Goal: Information Seeking & Learning: Learn about a topic

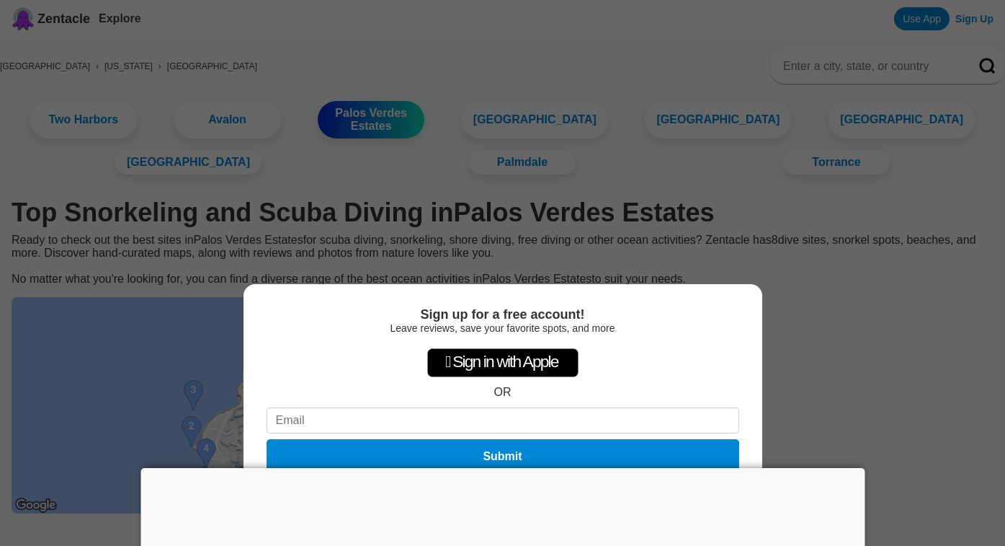
click at [494, 255] on div "Sign up for a free account! Leave reviews, save your favorite spots, and more …" at bounding box center [502, 273] width 1005 height 546
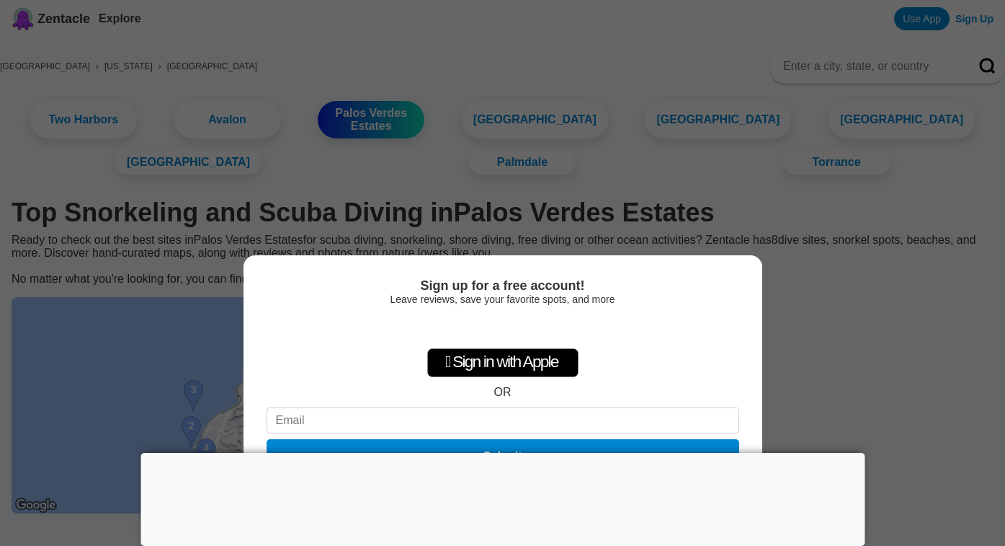
click at [837, 315] on div "Sign up for a free account! Leave reviews, save your favorite spots, and more …" at bounding box center [502, 273] width 1005 height 546
click at [835, 268] on div "Sign up for a free account! Leave reviews, save your favorite spots, and more …" at bounding box center [502, 273] width 1005 height 546
click at [836, 347] on div "Sign up for a free account! Leave reviews, save your favorite spots, and more …" at bounding box center [502, 273] width 1005 height 546
click at [863, 309] on div "Sign up for a free account! Leave reviews, save your favorite spots, and more …" at bounding box center [502, 273] width 1005 height 546
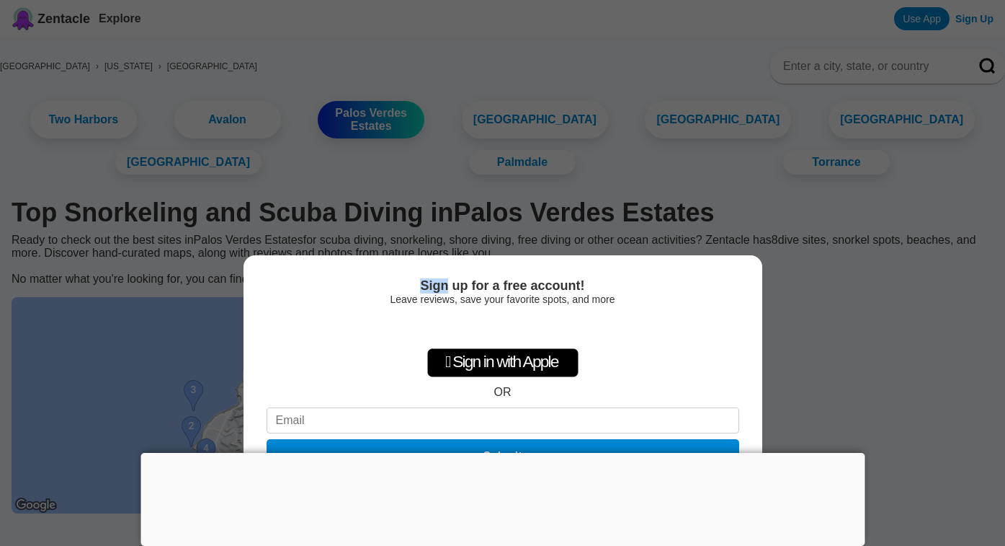
click at [863, 309] on div "Sign up for a free account! Leave reviews, save your favorite spots, and more …" at bounding box center [502, 273] width 1005 height 546
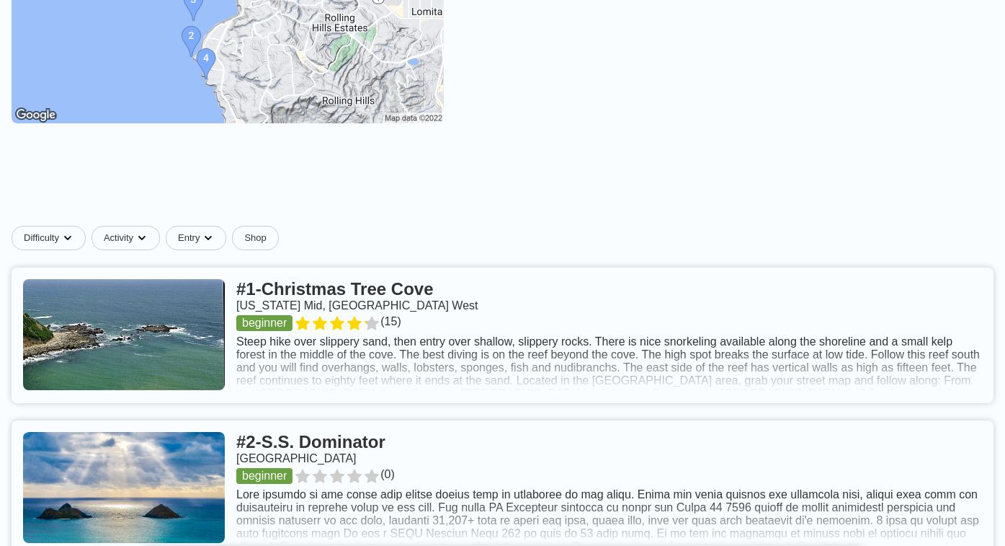
scroll to position [570, 0]
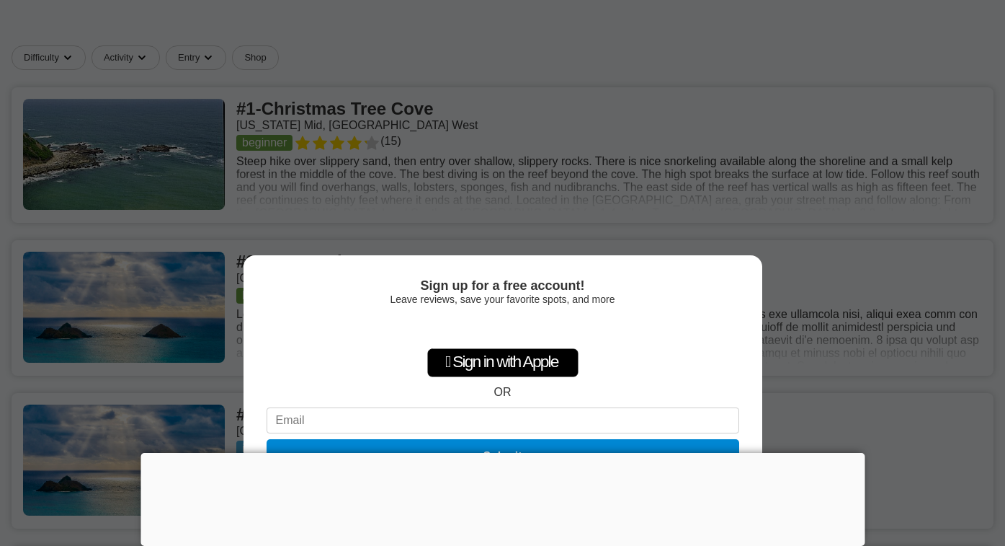
click at [753, 220] on div at bounding box center [850, 133] width 282 height 238
click at [817, 348] on div "Sign up for a free account! Leave reviews, save your favorite spots, and more …" at bounding box center [502, 273] width 1005 height 546
click at [511, 453] on div at bounding box center [503, 453] width 724 height 0
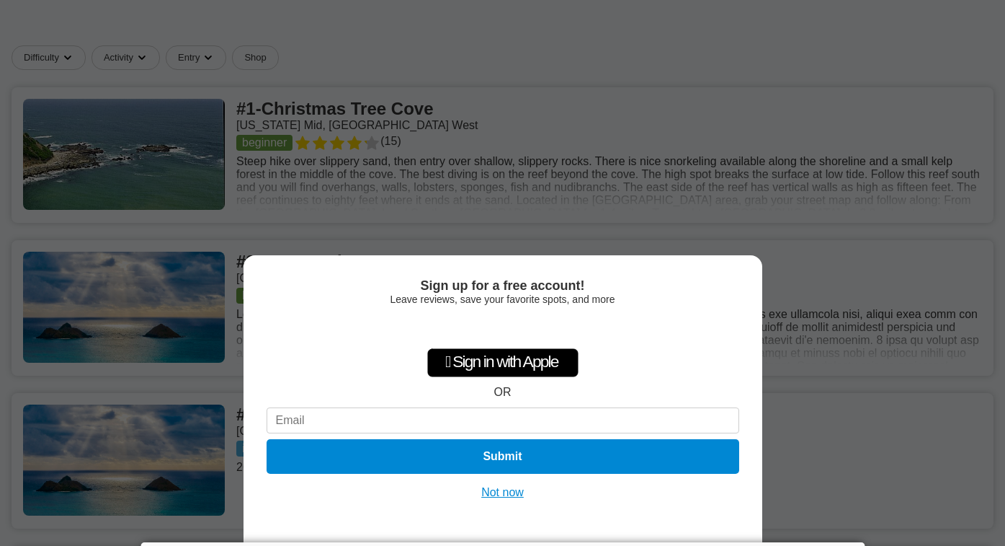
click at [506, 492] on button "Not now" at bounding box center [502, 492] width 51 height 14
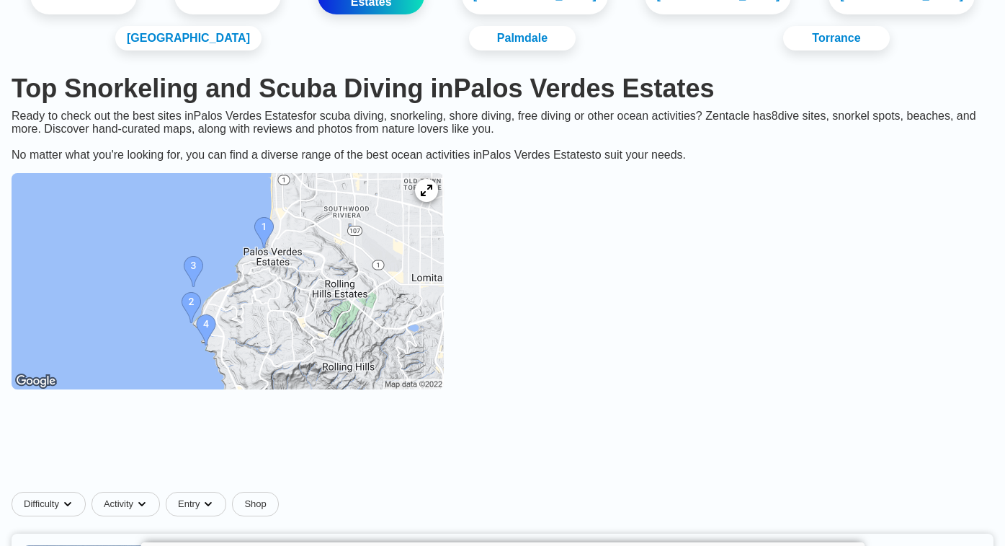
scroll to position [125, 0]
click at [311, 226] on img at bounding box center [228, 280] width 432 height 216
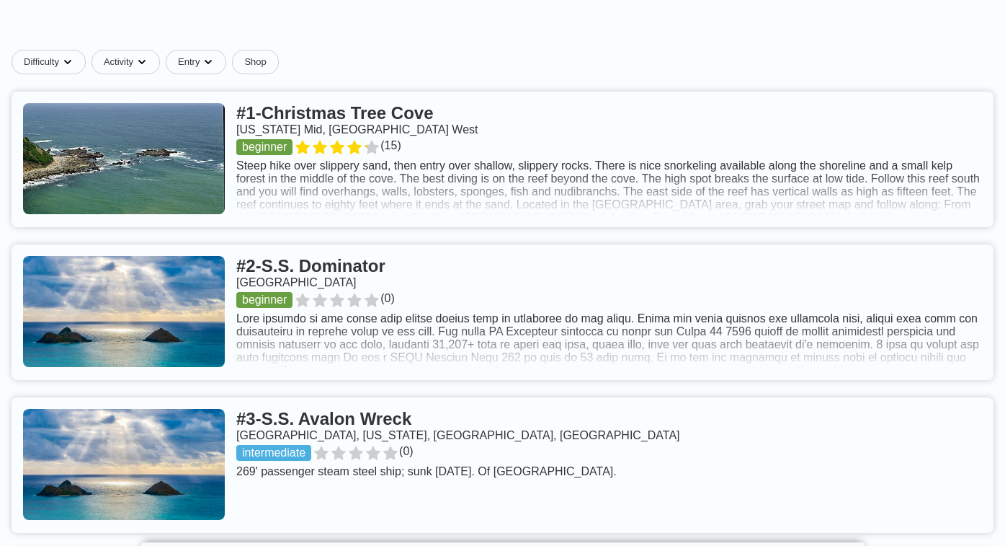
scroll to position [621, 0]
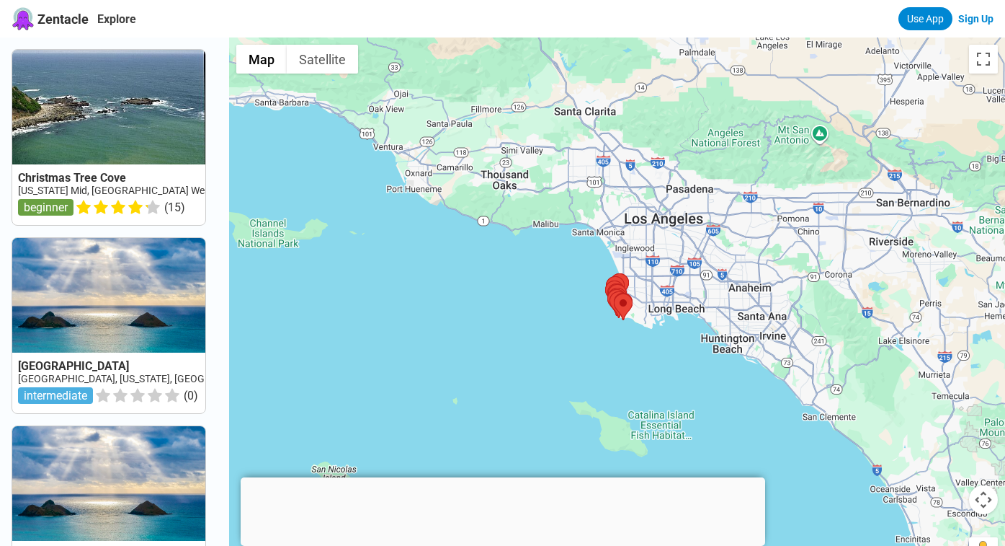
click at [575, 303] on div at bounding box center [617, 310] width 776 height 546
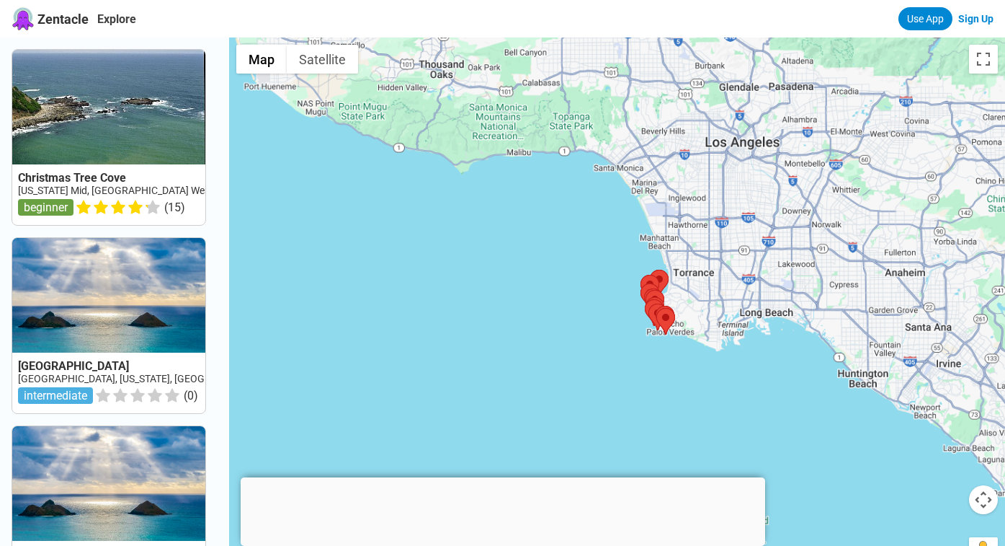
click at [621, 323] on div at bounding box center [617, 310] width 776 height 546
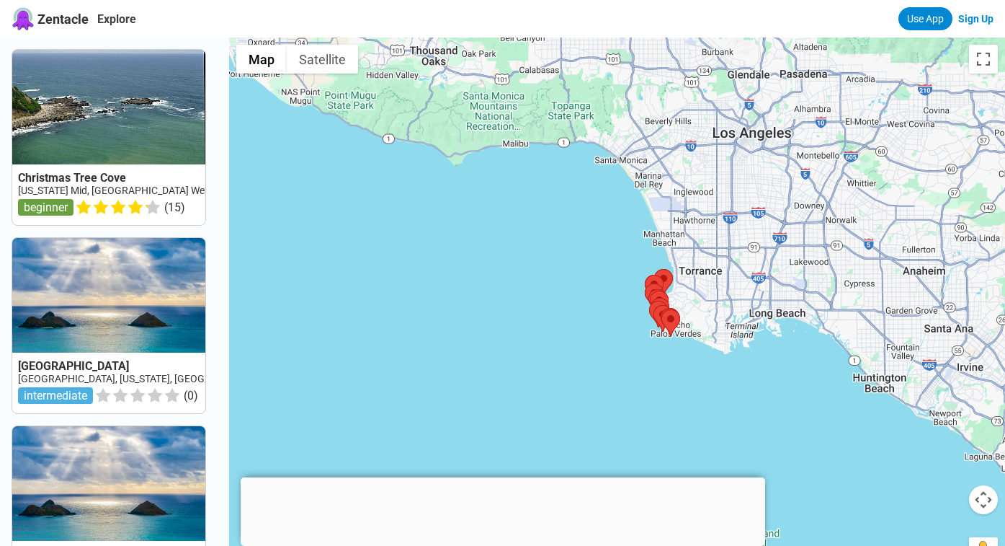
click at [621, 323] on div at bounding box center [617, 310] width 776 height 546
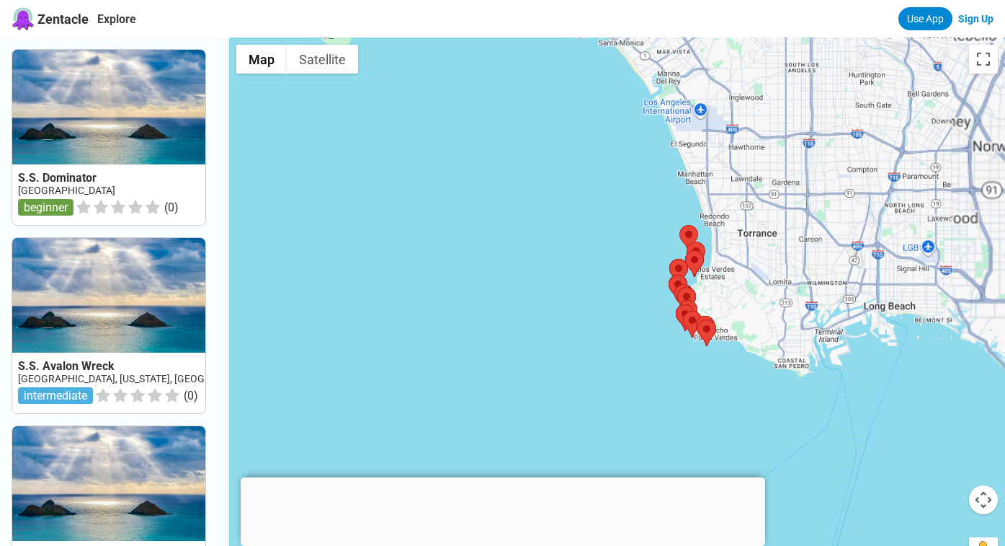
click at [642, 329] on div at bounding box center [617, 310] width 776 height 546
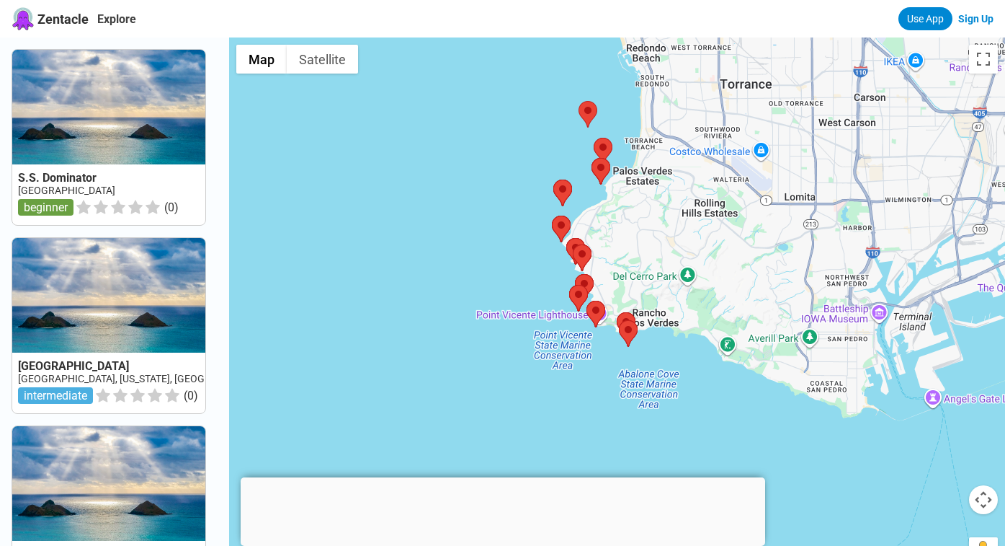
drag, startPoint x: 677, startPoint y: 329, endPoint x: 504, endPoint y: 306, distance: 173.7
click at [504, 306] on div at bounding box center [617, 310] width 776 height 546
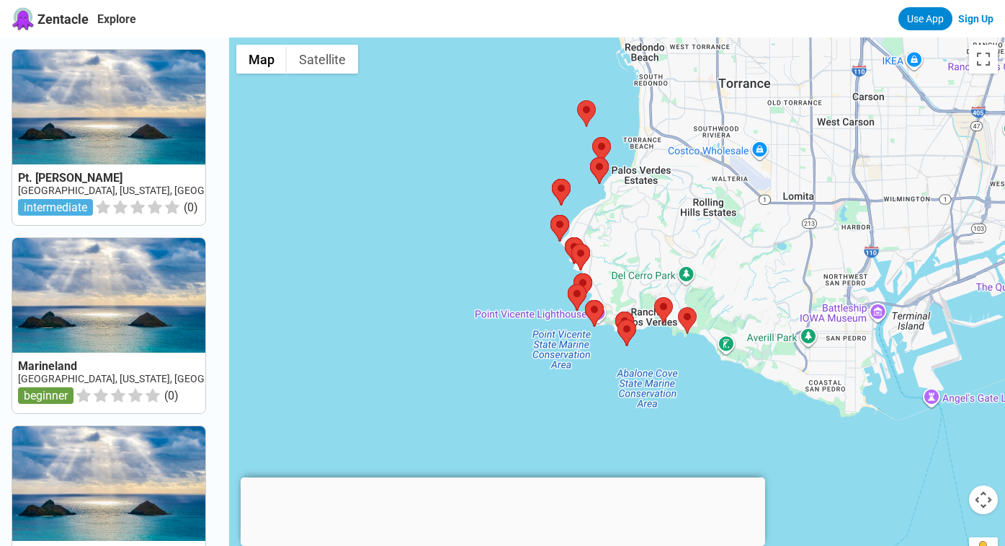
click at [659, 339] on div at bounding box center [617, 310] width 776 height 546
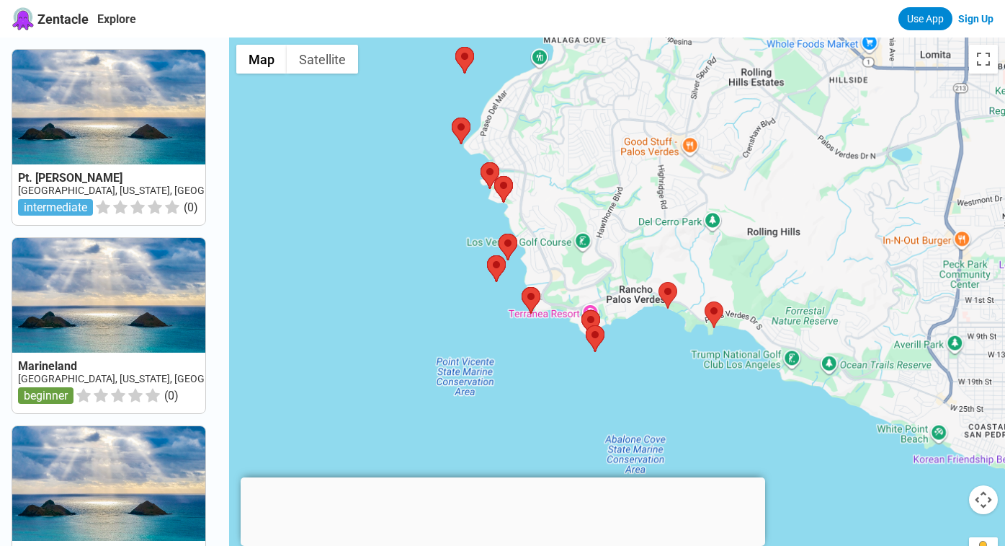
click at [649, 344] on div at bounding box center [617, 310] width 776 height 546
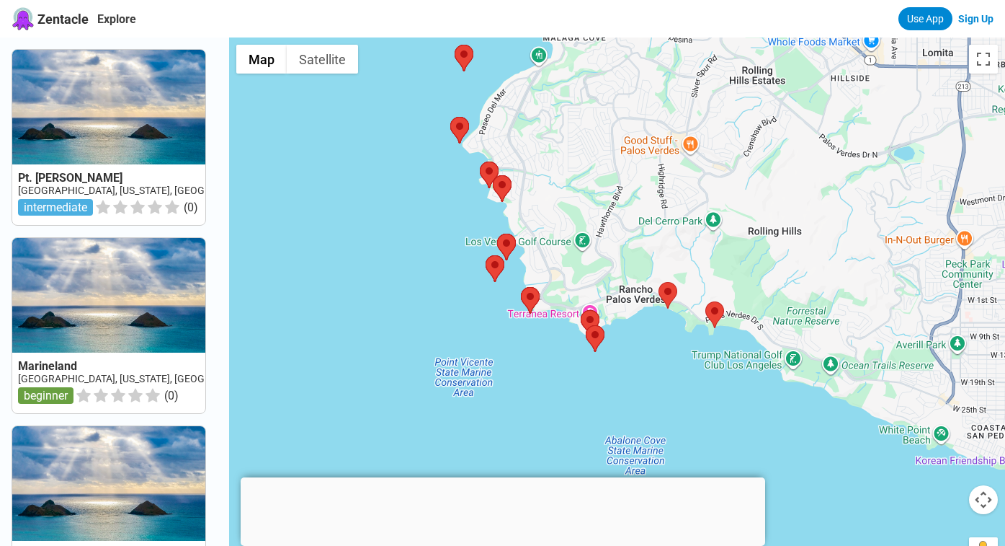
click at [649, 344] on div at bounding box center [617, 310] width 776 height 546
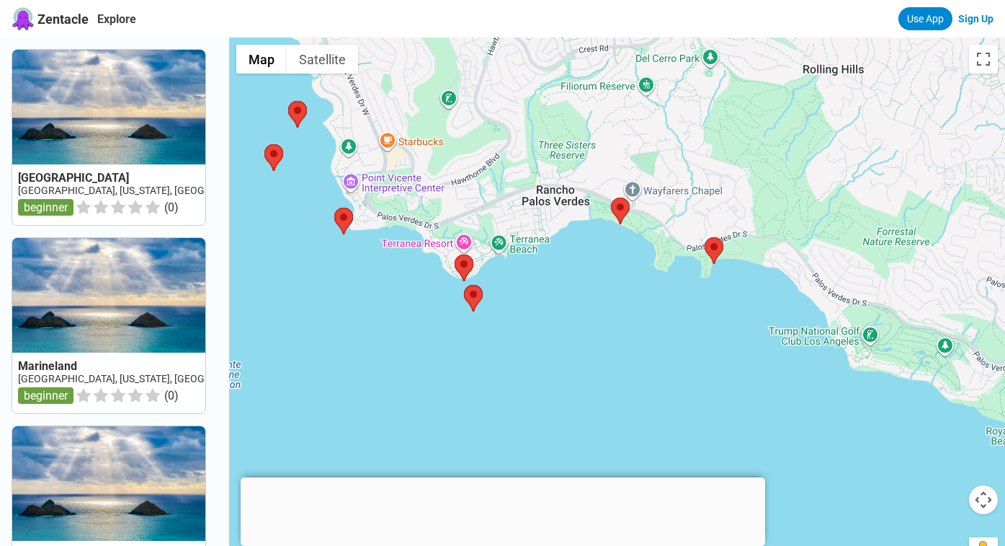
drag, startPoint x: 658, startPoint y: 343, endPoint x: 578, endPoint y: 289, distance: 96.5
click at [578, 289] on div at bounding box center [617, 310] width 776 height 546
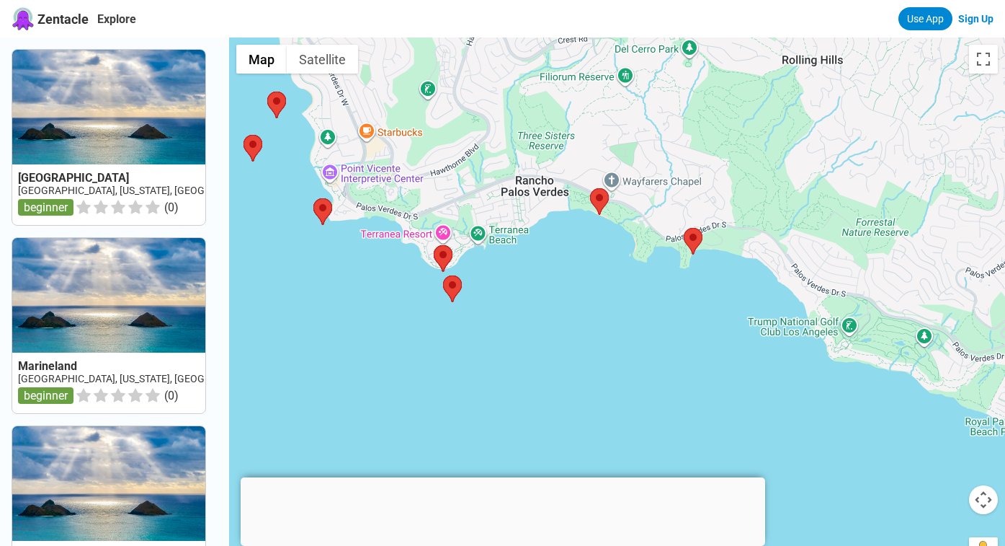
click at [711, 277] on div at bounding box center [617, 310] width 776 height 546
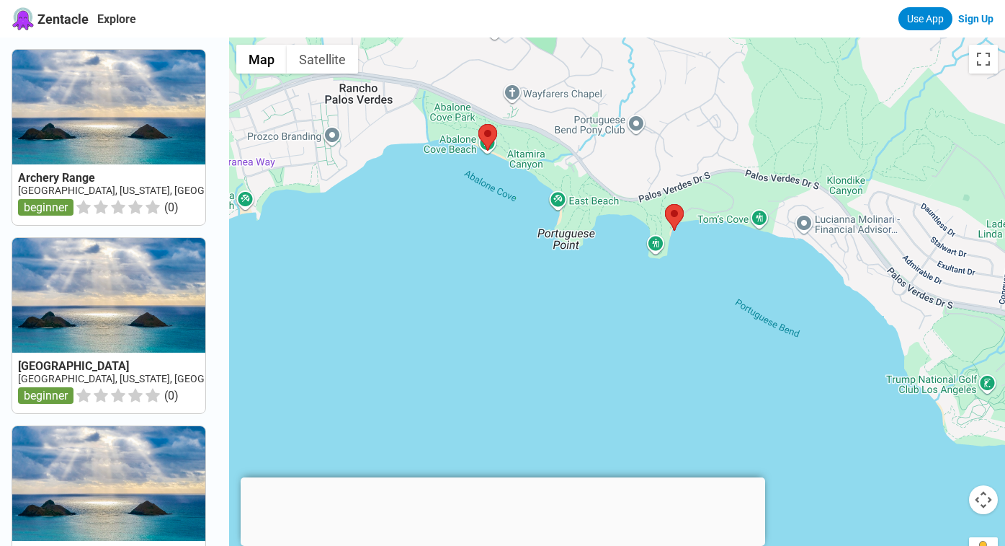
click at [703, 240] on div at bounding box center [617, 310] width 776 height 546
click at [703, 241] on div at bounding box center [617, 310] width 776 height 546
click at [701, 245] on div at bounding box center [617, 310] width 776 height 546
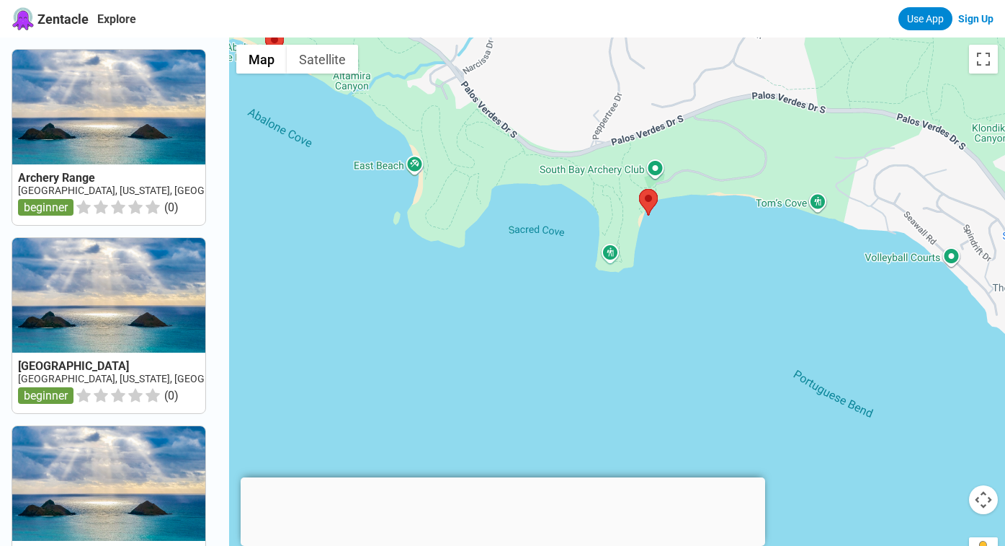
drag, startPoint x: 739, startPoint y: 285, endPoint x: 939, endPoint y: 334, distance: 205.4
click at [939, 334] on div at bounding box center [617, 310] width 776 height 546
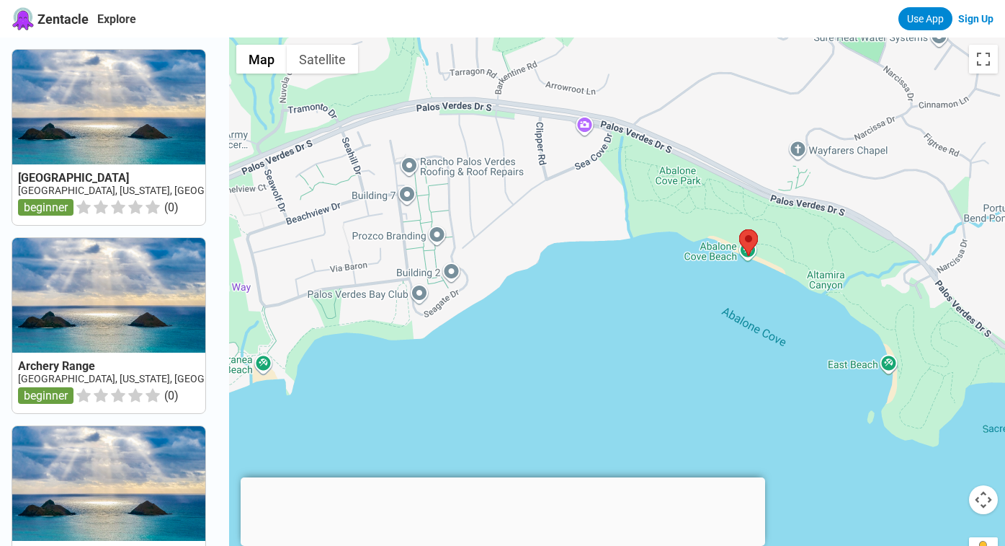
drag, startPoint x: 568, startPoint y: 254, endPoint x: 786, endPoint y: 368, distance: 246.3
click at [786, 368] on div at bounding box center [617, 310] width 776 height 546
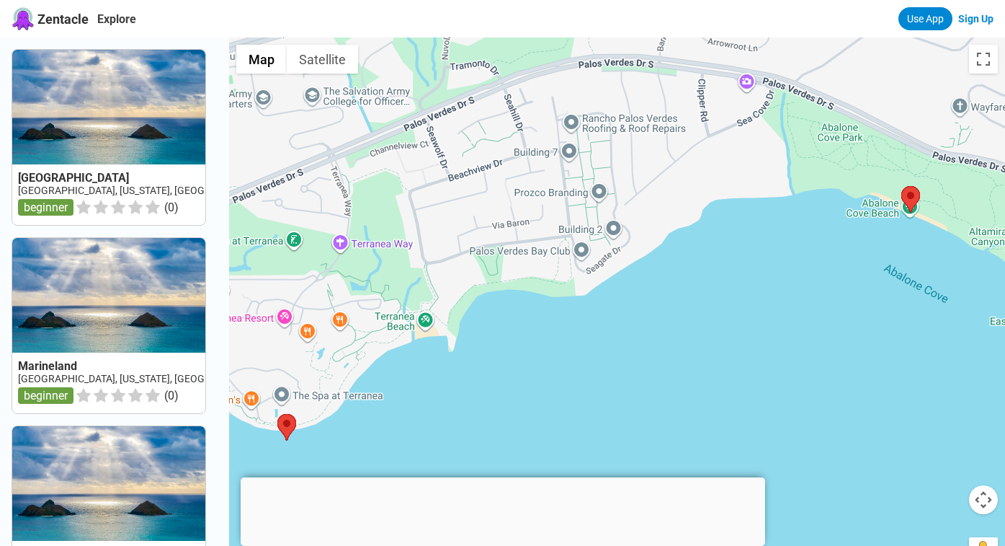
drag, startPoint x: 464, startPoint y: 387, endPoint x: 631, endPoint y: 347, distance: 172.0
click at [631, 347] on div at bounding box center [617, 310] width 776 height 546
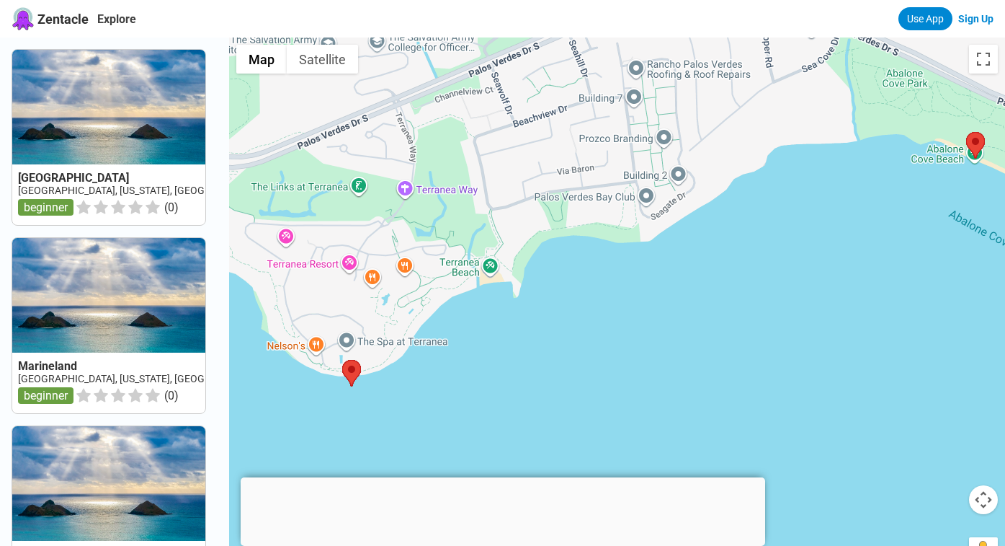
drag, startPoint x: 466, startPoint y: 395, endPoint x: 564, endPoint y: 276, distance: 154.1
click at [564, 275] on div at bounding box center [617, 310] width 776 height 546
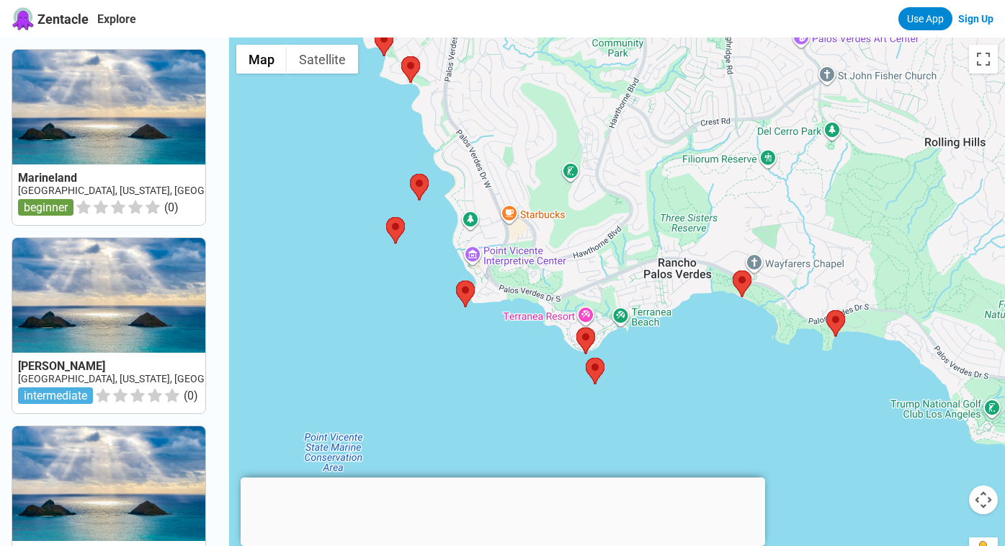
drag, startPoint x: 654, startPoint y: 370, endPoint x: 721, endPoint y: 456, distance: 109.4
click at [721, 456] on div at bounding box center [617, 310] width 776 height 546
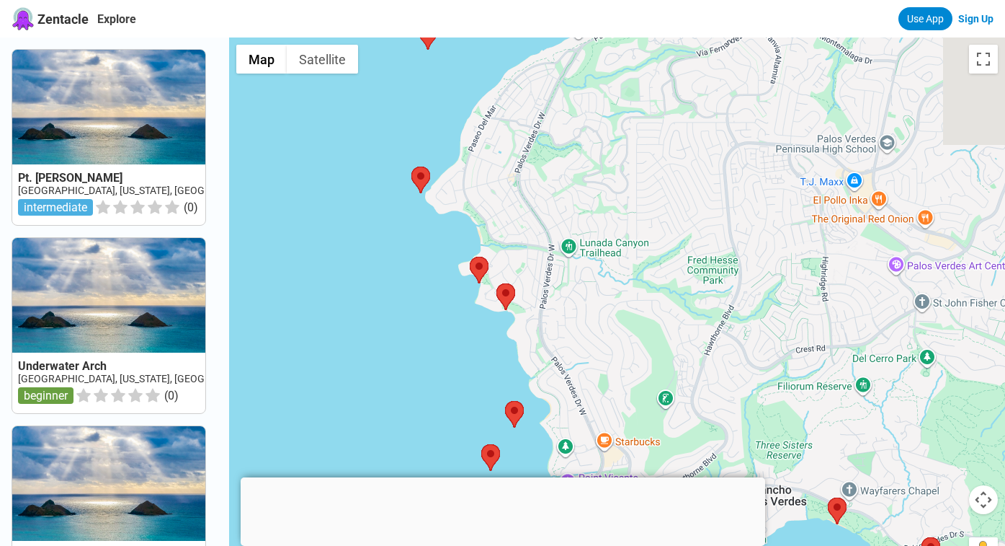
drag, startPoint x: 393, startPoint y: 224, endPoint x: 420, endPoint y: 372, distance: 150.1
click at [420, 373] on div at bounding box center [617, 310] width 776 height 546
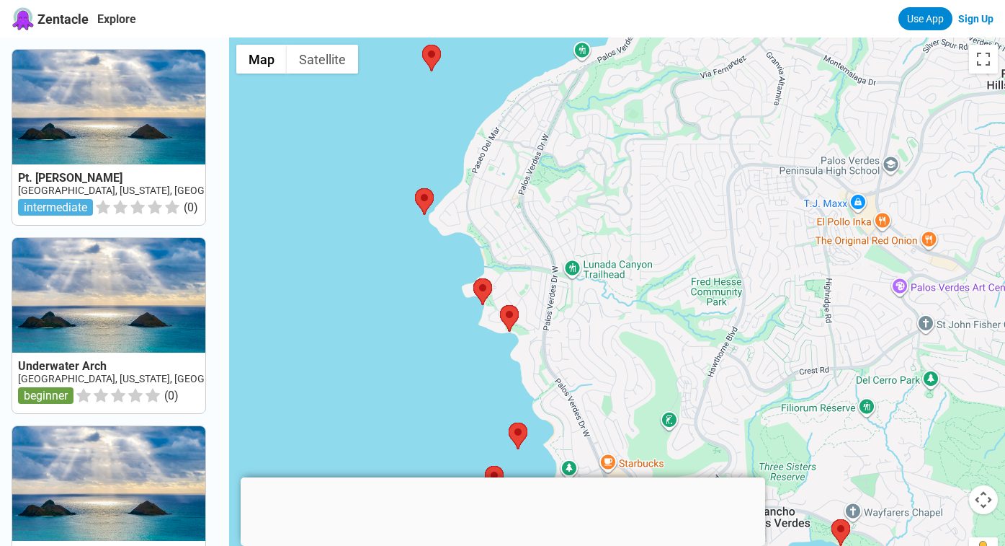
drag, startPoint x: 406, startPoint y: 235, endPoint x: 406, endPoint y: 354, distance: 118.9
click at [406, 355] on div at bounding box center [617, 310] width 776 height 546
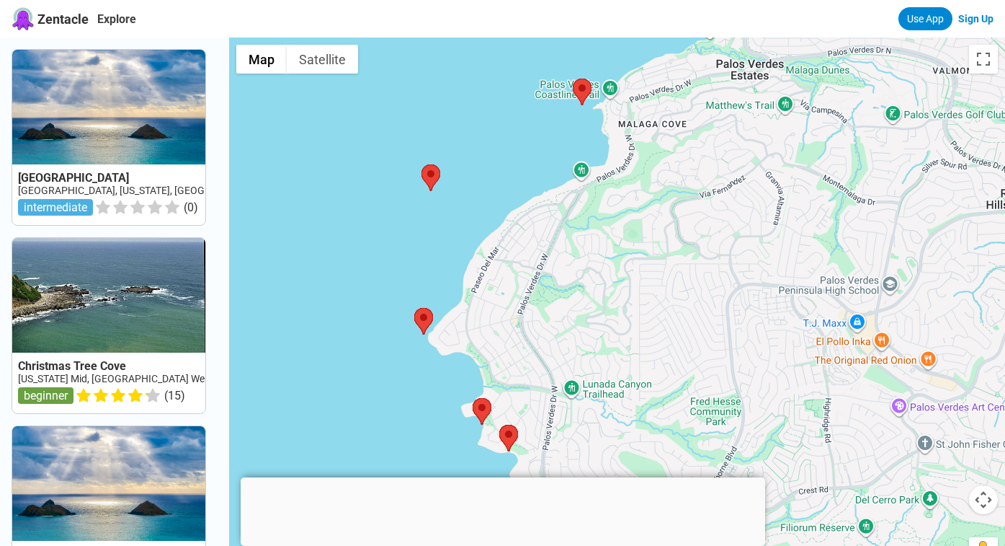
click at [662, 207] on html "Zentacle Explore Use App Sign Up Honeymoon cove USA, California, LA County, Red…" at bounding box center [502, 546] width 1005 height 1092
click at [618, 311] on div "Flat Rock" at bounding box center [1006, 311] width 776 height 0
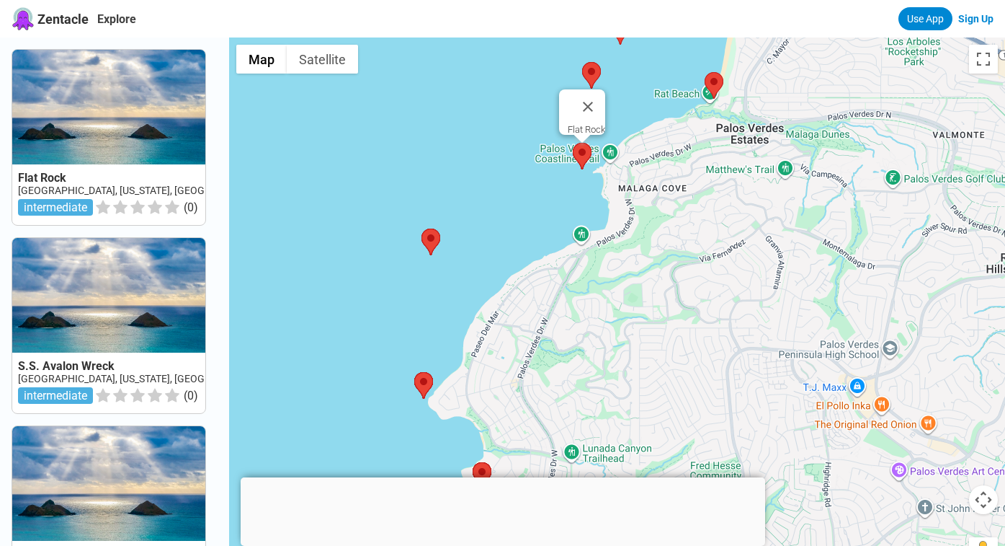
click at [573, 143] on area at bounding box center [573, 143] width 0 height 0
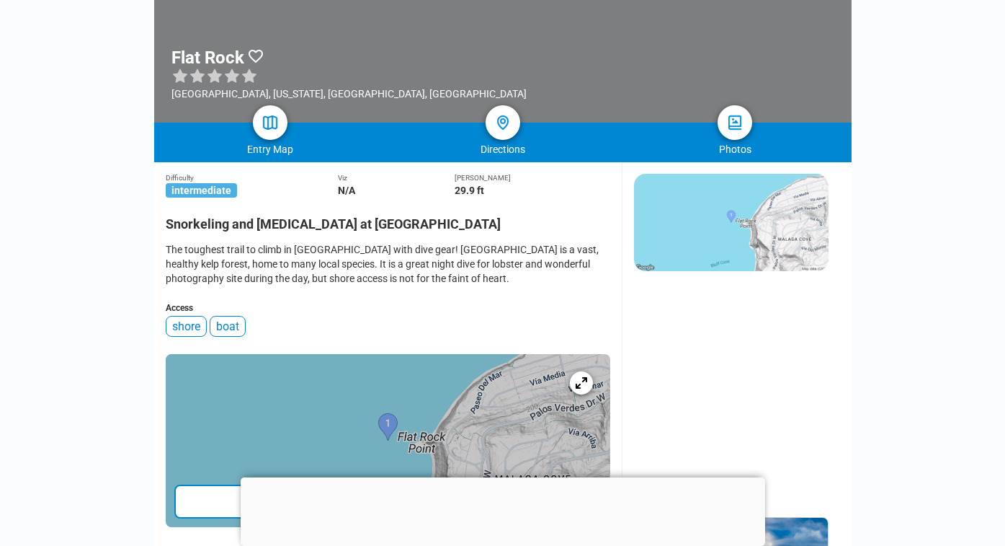
scroll to position [218, 0]
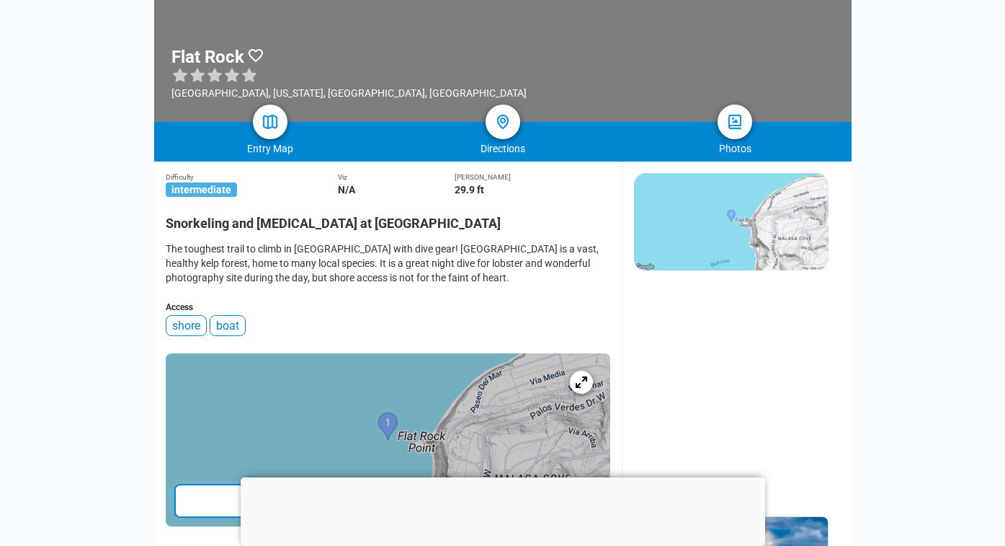
click at [366, 264] on div "The toughest trail to climb in [GEOGRAPHIC_DATA] with dive gear! [GEOGRAPHIC_DA…" at bounding box center [388, 262] width 445 height 43
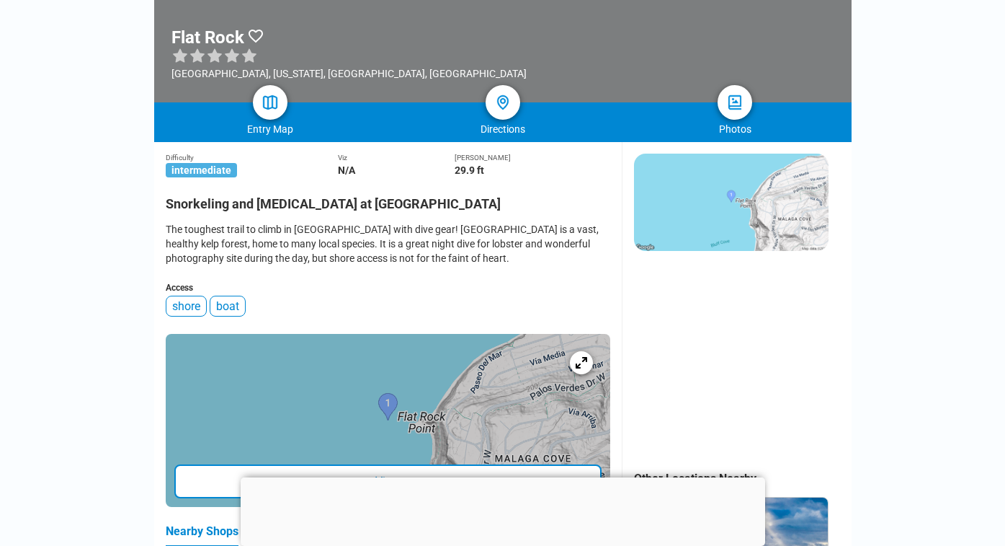
scroll to position [0, 0]
